Goal: Task Accomplishment & Management: Manage account settings

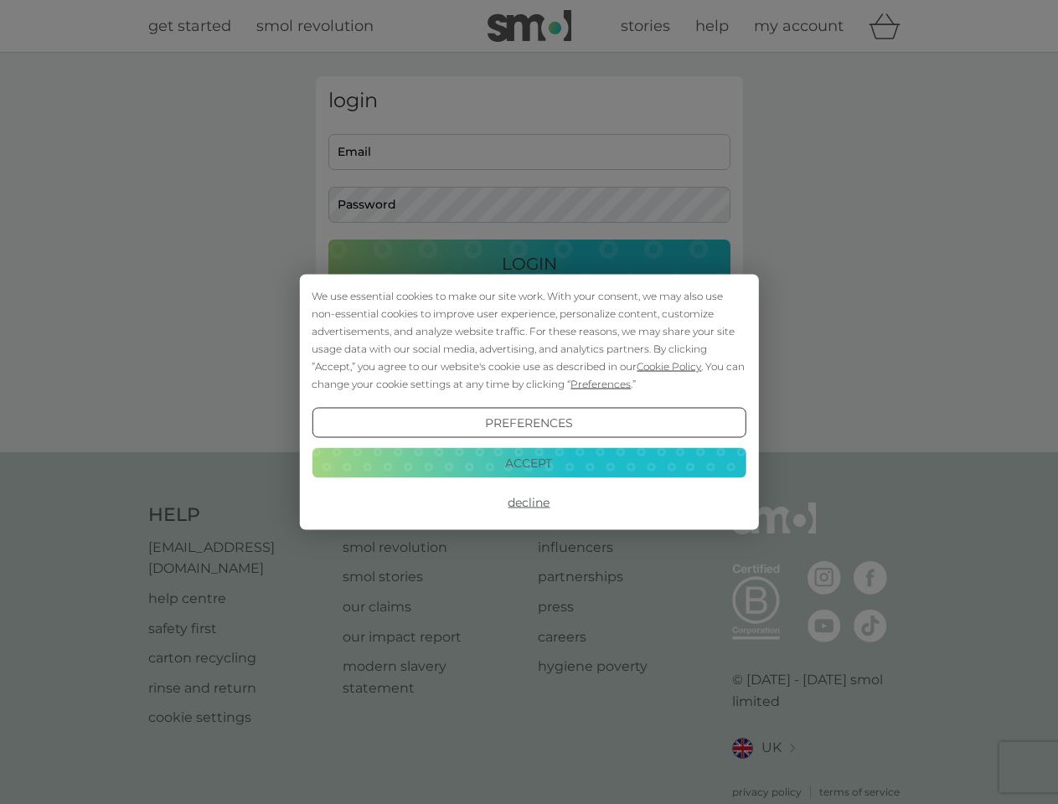
click at [662, 360] on span "Cookie Policy" at bounding box center [668, 366] width 64 height 13
click at [549, 375] on button "Email me a login link" at bounding box center [529, 353] width 402 height 49
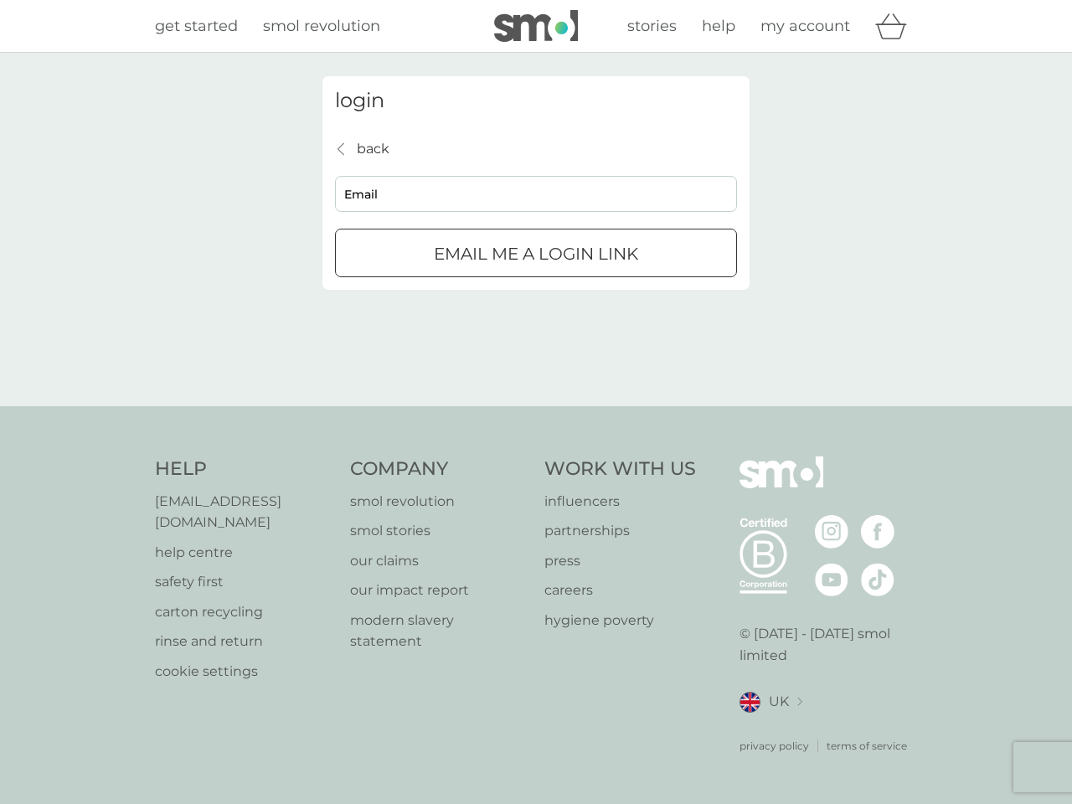
click at [528, 406] on div "login back back Email Email me a login link" at bounding box center [536, 229] width 1072 height 353
click at [528, 494] on div "Help [EMAIL_ADDRESS][DOMAIN_NAME] help centre safety first carton recycling rin…" at bounding box center [536, 604] width 762 height 297
click at [528, 455] on div "Help [EMAIL_ADDRESS][DOMAIN_NAME] help centre safety first carton recycling rin…" at bounding box center [536, 605] width 1072 height 398
